Goal: Communication & Community: Ask a question

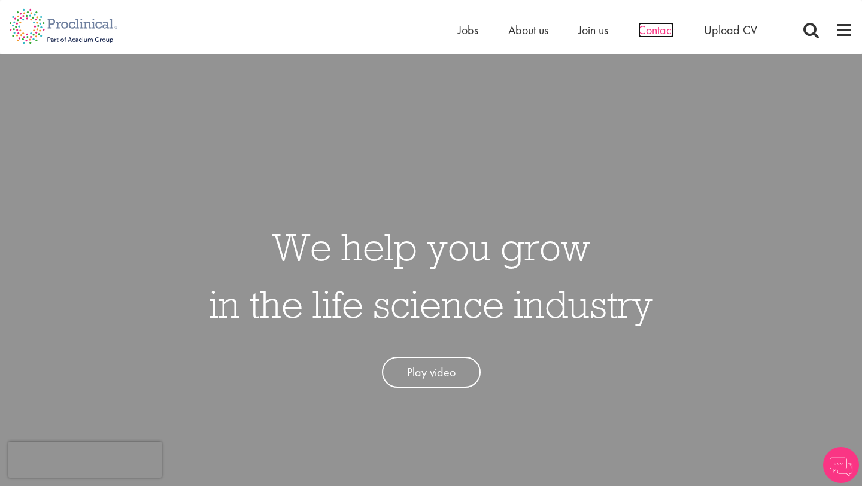
click at [660, 29] on span "Contact" at bounding box center [656, 30] width 36 height 16
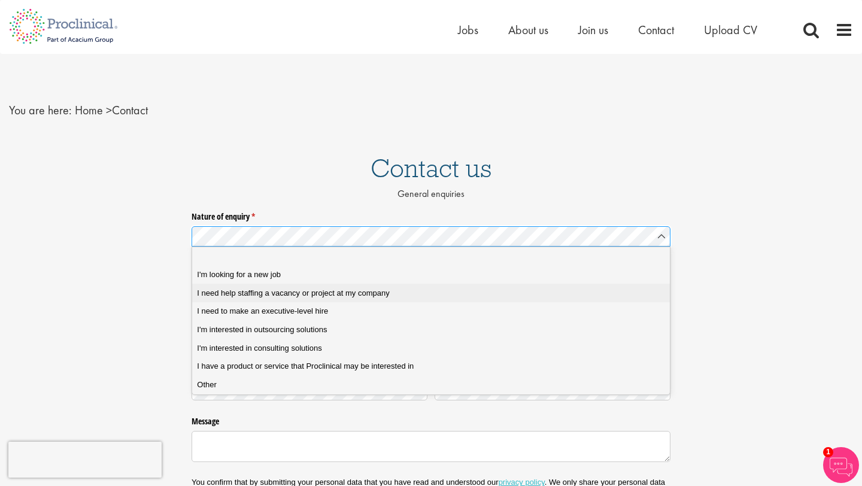
click at [281, 299] on company "I need help staffing a vacancy or project at my company" at bounding box center [431, 293] width 478 height 19
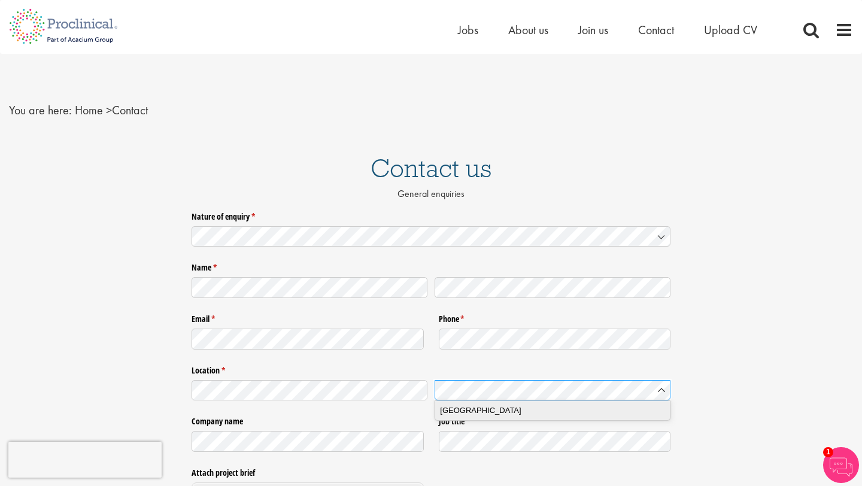
click at [484, 412] on div "[GEOGRAPHIC_DATA]" at bounding box center [552, 411] width 225 height 12
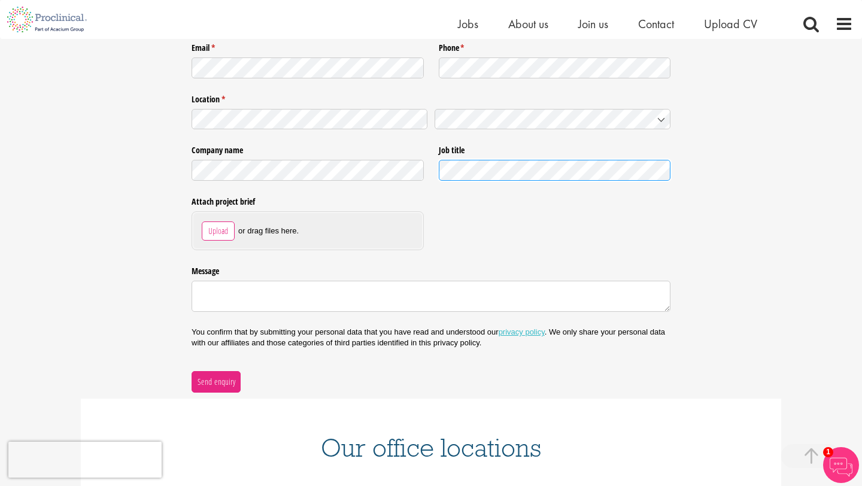
scroll to position [286, 0]
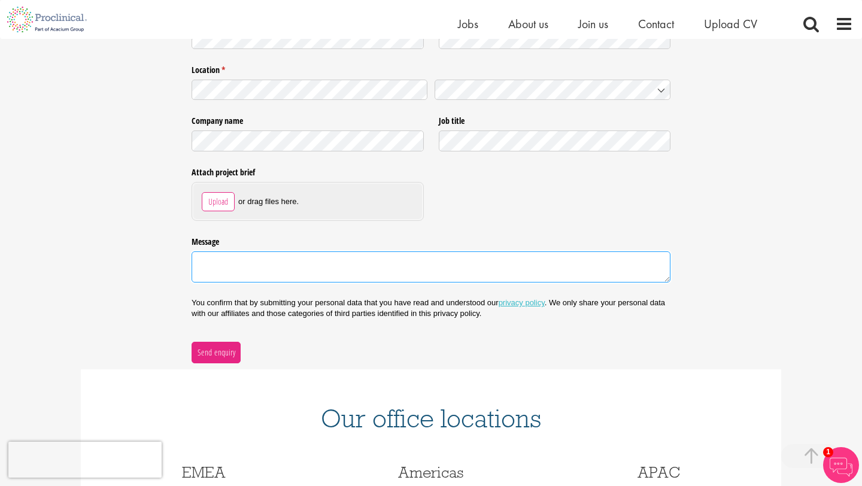
click at [299, 262] on textarea "Message" at bounding box center [431, 266] width 479 height 31
paste textarea "We are currently looking to hire two Compliance Managers (mid-level and senior)…"
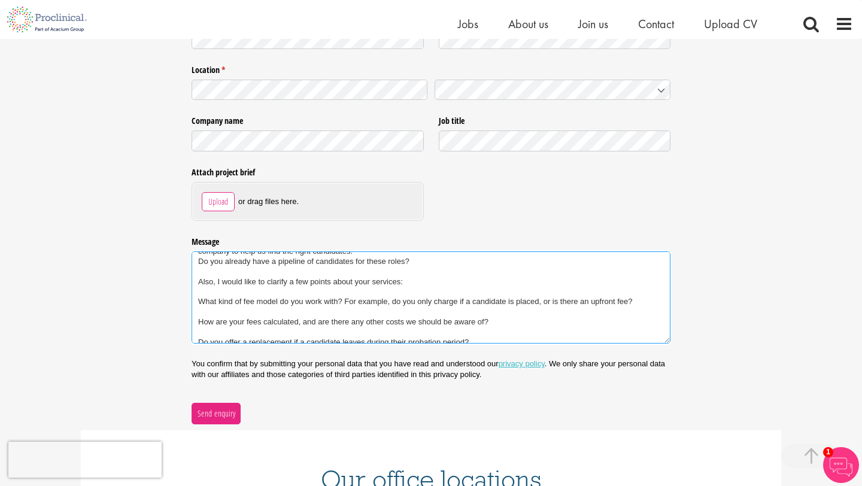
scroll to position [0, 0]
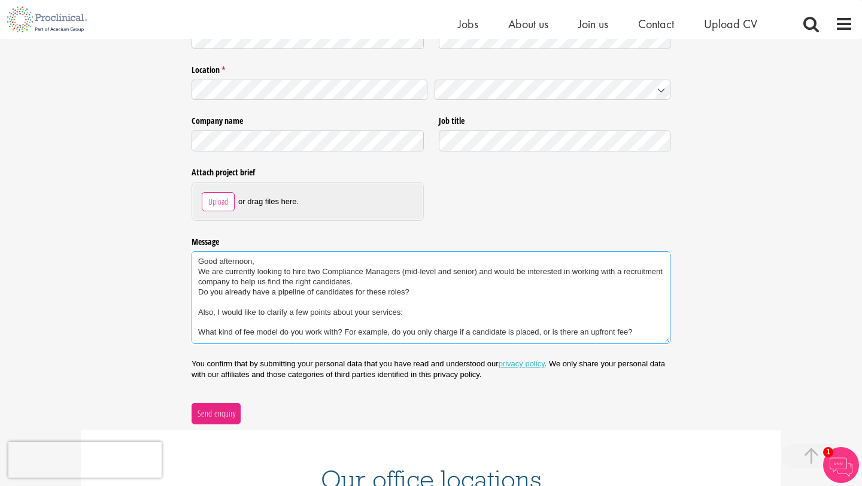
click at [289, 260] on textarea "Good afternoon, We are currently looking to hire two Compliance Managers (mid-l…" at bounding box center [431, 297] width 479 height 92
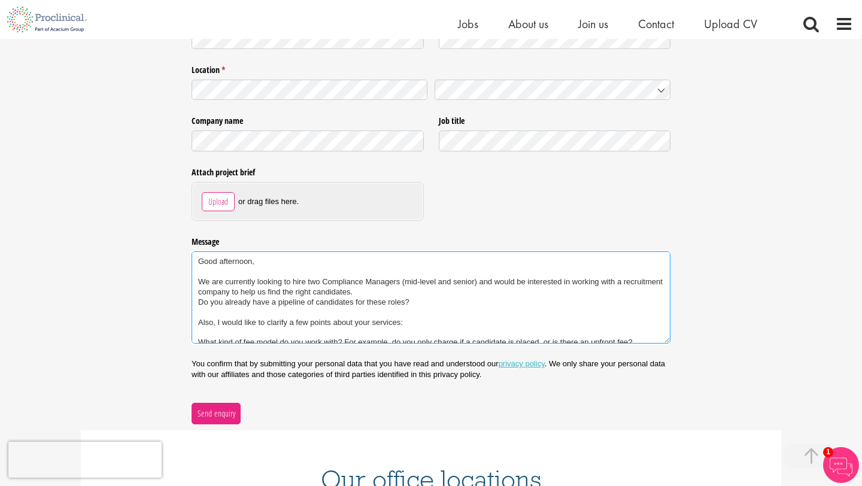
click at [363, 290] on textarea "Good afternoon, We are currently looking to hire two Compliance Managers (mid-l…" at bounding box center [431, 297] width 479 height 92
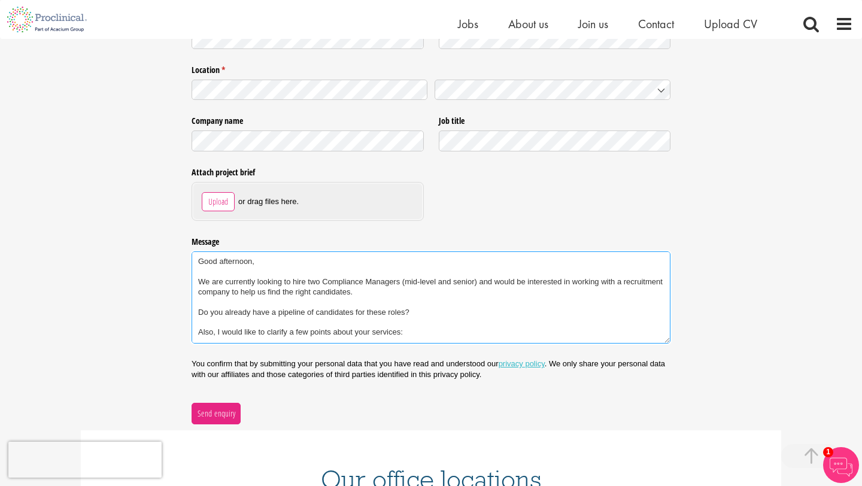
drag, startPoint x: 253, startPoint y: 313, endPoint x: 226, endPoint y: 312, distance: 27.6
click at [226, 312] on textarea "Good afternoon, We are currently looking to hire two Compliance Managers (mid-l…" at bounding box center [431, 297] width 479 height 92
click at [401, 311] on textarea "Good afternoon, We are currently looking to hire two Compliance Managers (mid-l…" at bounding box center [431, 297] width 479 height 92
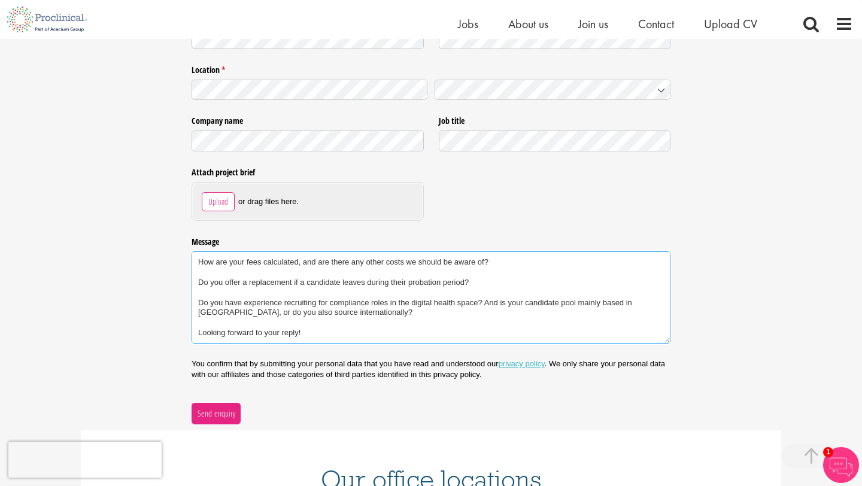
scroll to position [131, 0]
click at [331, 316] on textarea "Good afternoon, We are currently looking to hire two Compliance Managers (mid-l…" at bounding box center [431, 297] width 479 height 92
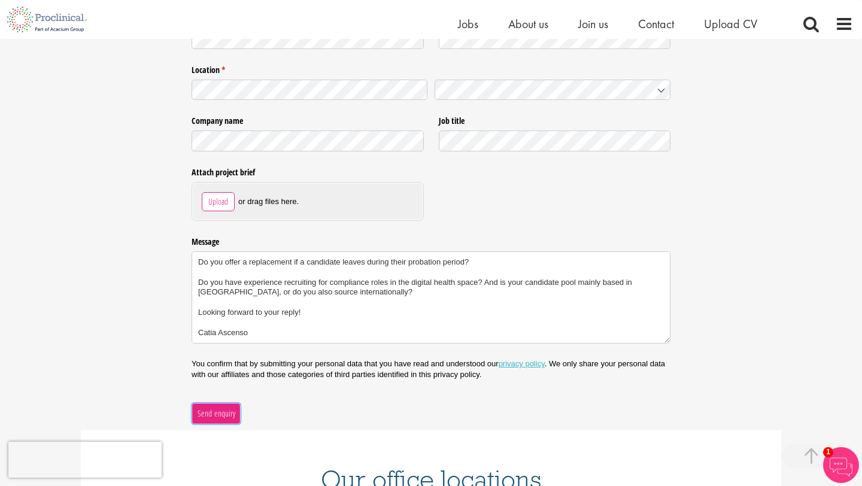
type textarea "Good afternoon, We are currently looking to hire two Compliance Managers (mid-l…"
click at [207, 420] on span "Send enquiry" at bounding box center [216, 413] width 39 height 13
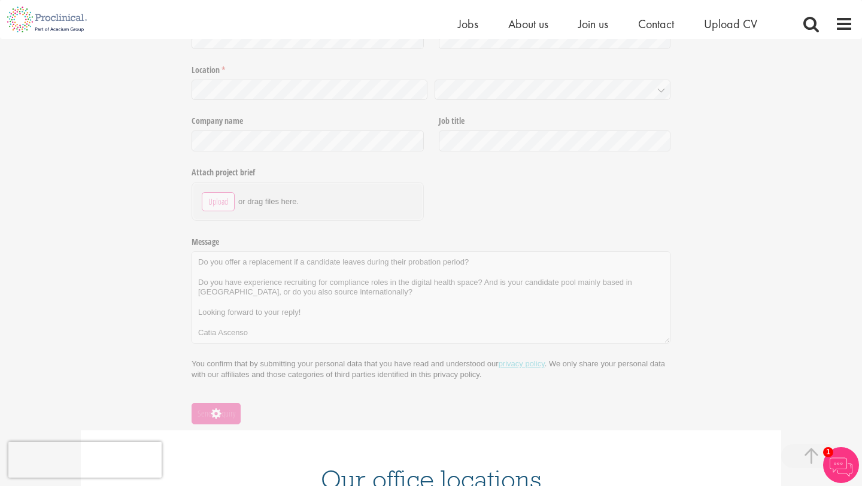
scroll to position [89, 0]
